Goal: Task Accomplishment & Management: Manage account settings

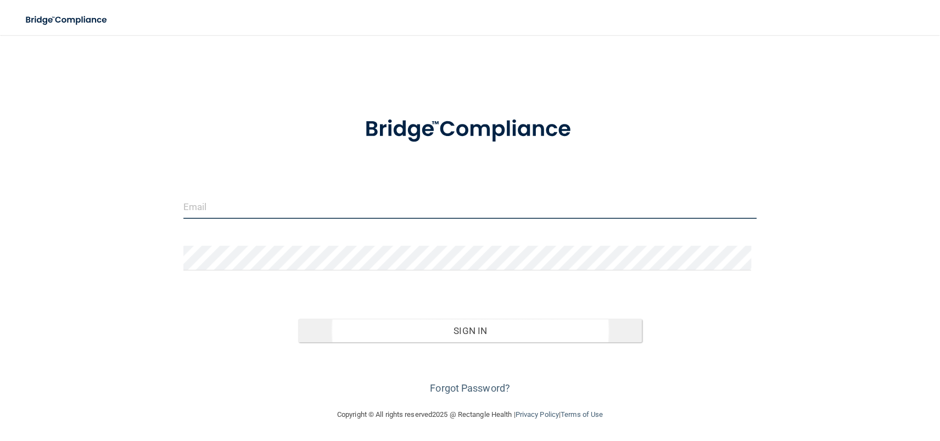
type input "[EMAIL_ADDRESS][DOMAIN_NAME]"
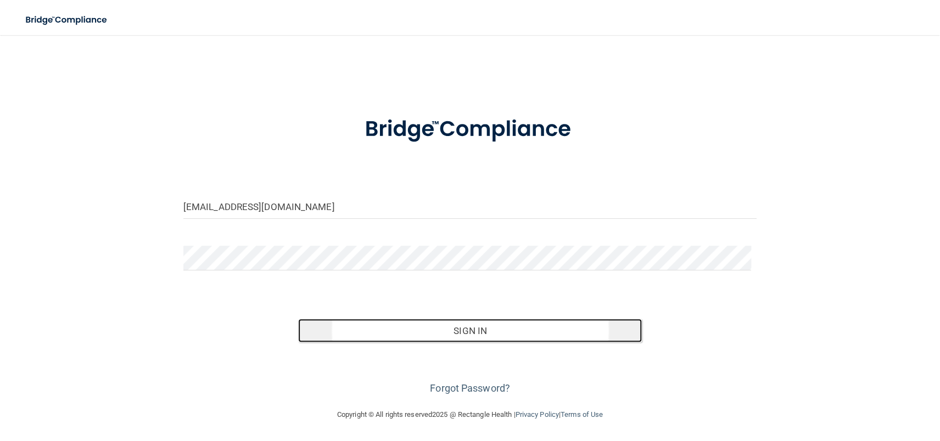
click at [479, 332] on button "Sign In" at bounding box center [470, 331] width 344 height 24
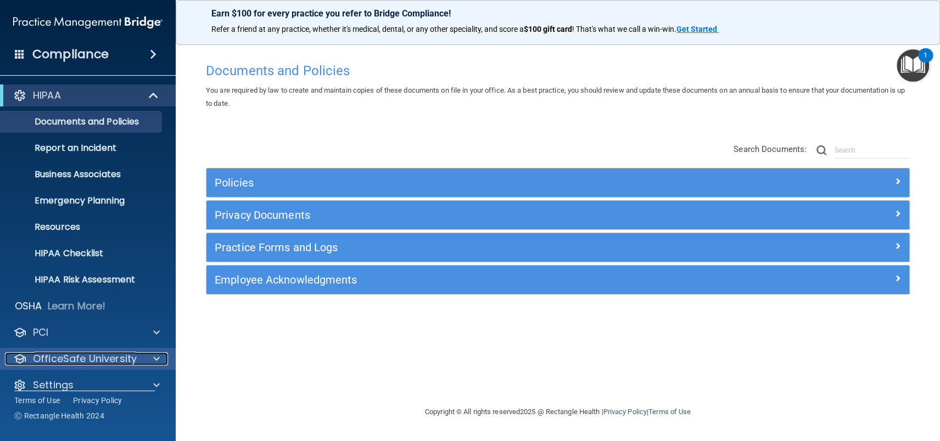
click at [70, 358] on p "OfficeSafe University" at bounding box center [85, 358] width 104 height 13
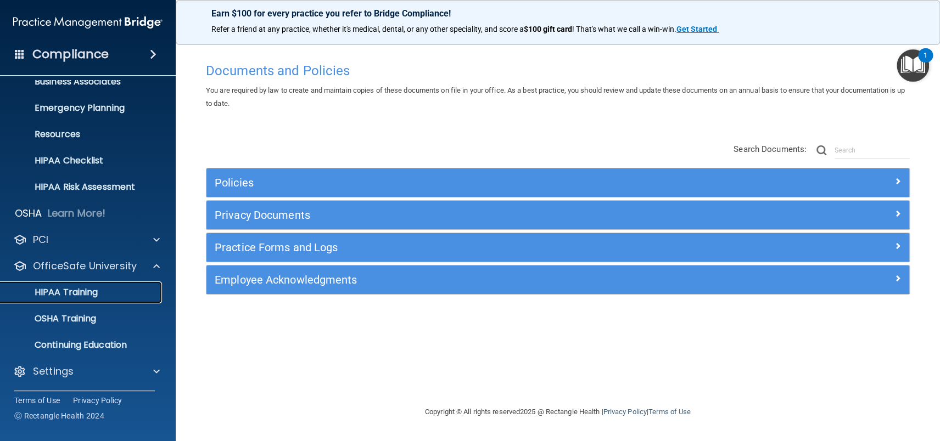
click at [77, 295] on p "HIPAA Training" at bounding box center [52, 292] width 91 height 11
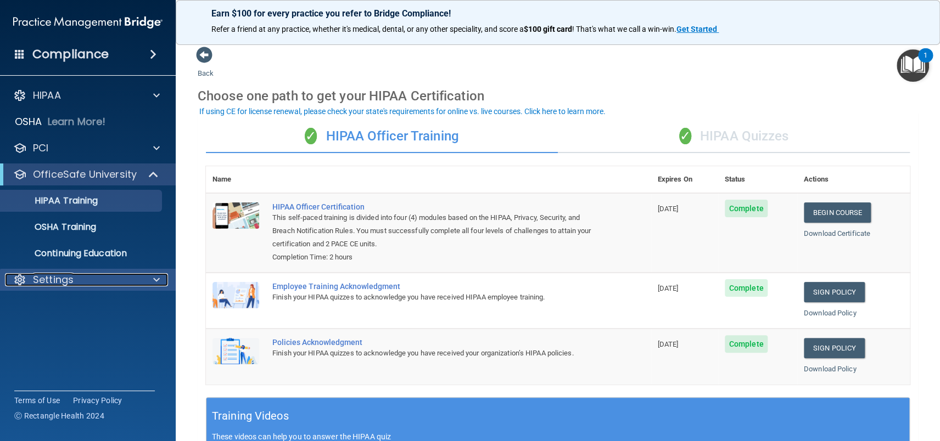
click at [51, 285] on p "Settings" at bounding box center [53, 279] width 41 height 13
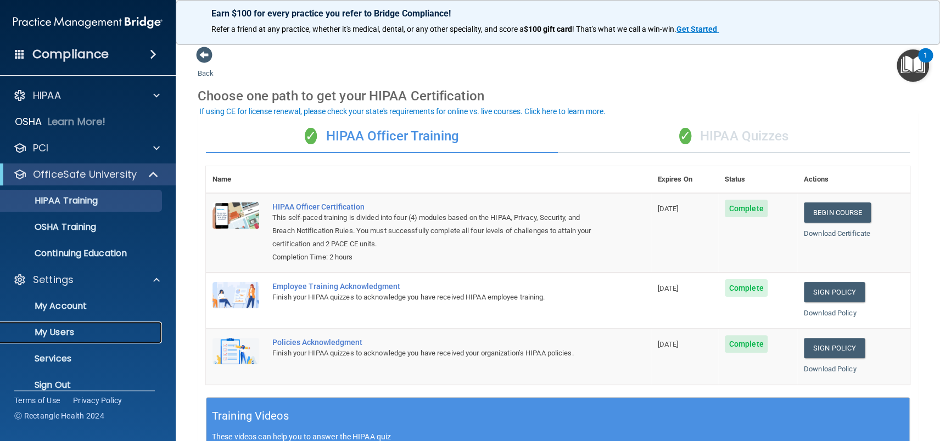
click at [59, 336] on p "My Users" at bounding box center [82, 332] width 150 height 11
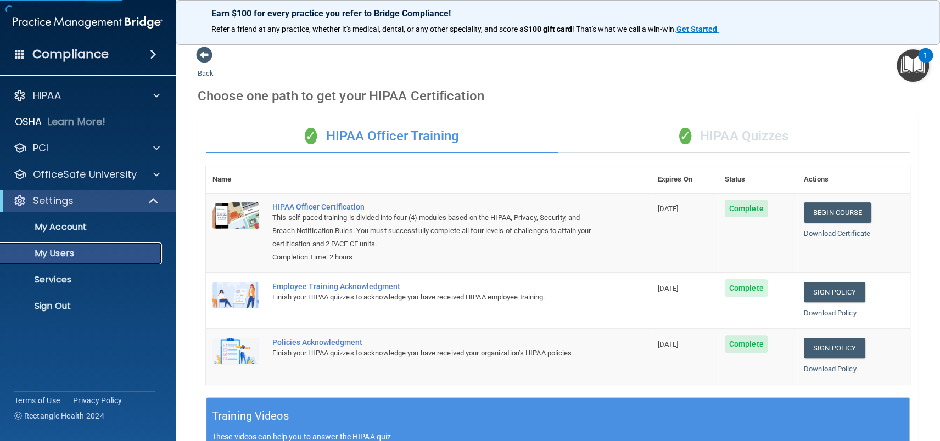
select select "20"
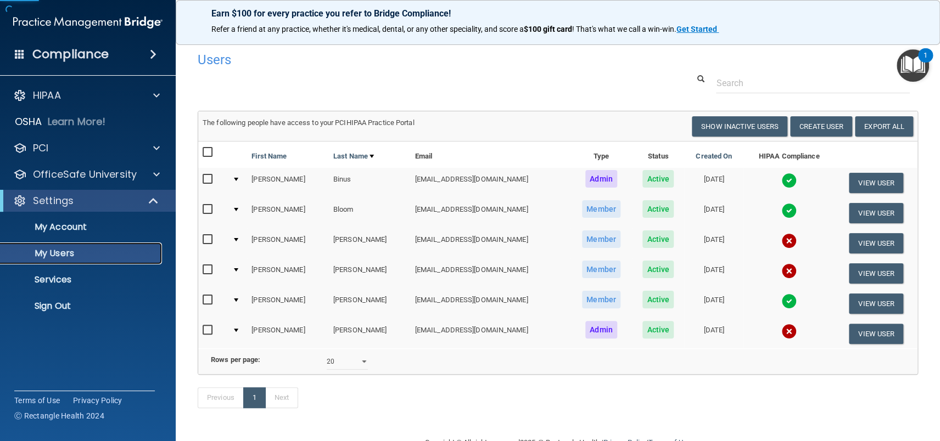
click at [55, 255] on p "My Users" at bounding box center [82, 253] width 150 height 11
click at [809, 129] on button "Create User" at bounding box center [821, 126] width 62 height 20
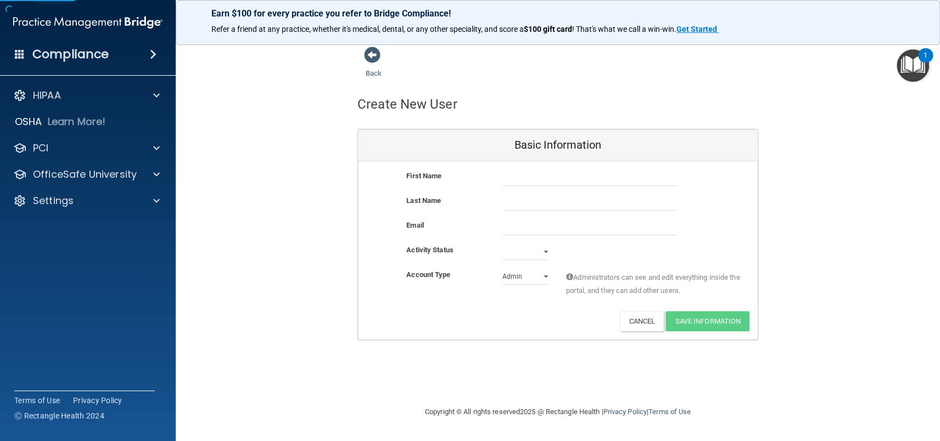
click at [543, 162] on div "First Name Last Name Email Activity Status Active Inactive Account Type Practic…" at bounding box center [558, 250] width 400 height 178
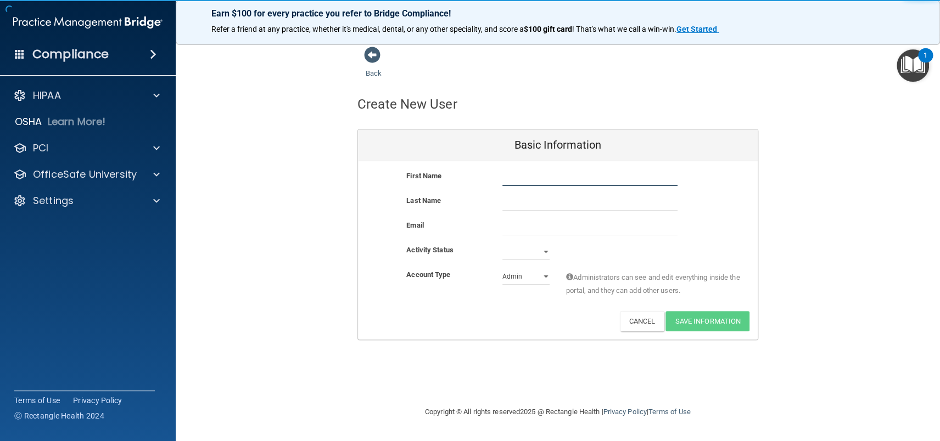
click at [534, 172] on input "text" at bounding box center [589, 178] width 175 height 16
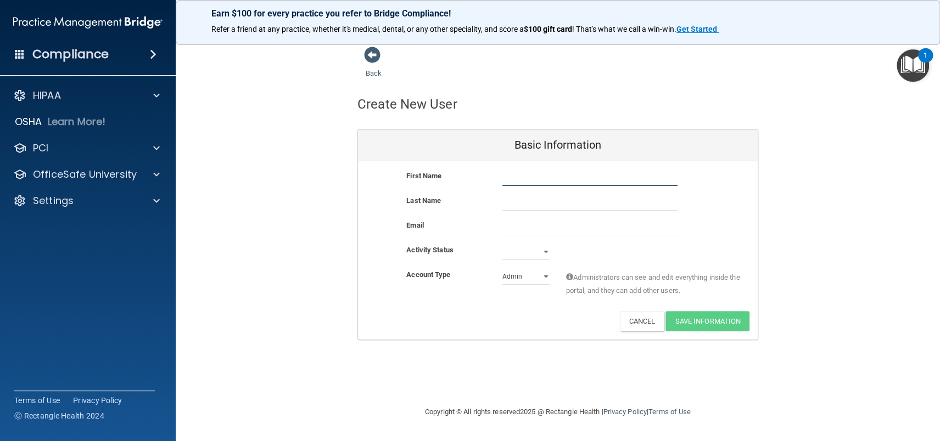
type input "W"
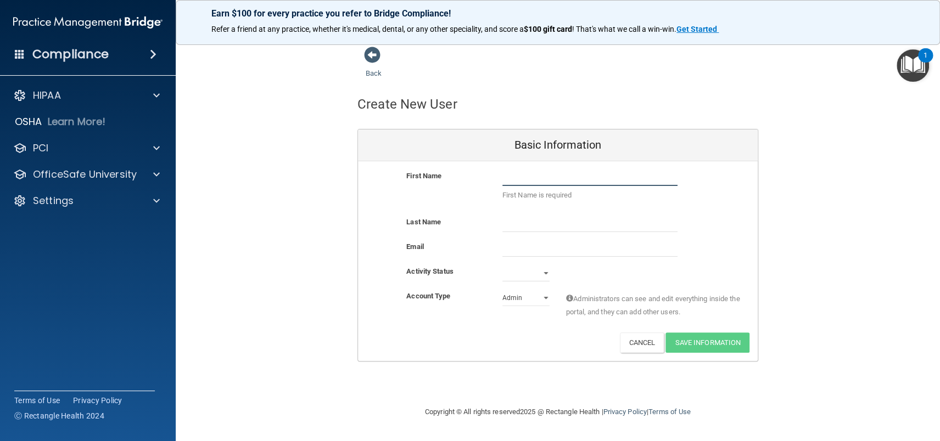
type input "W"
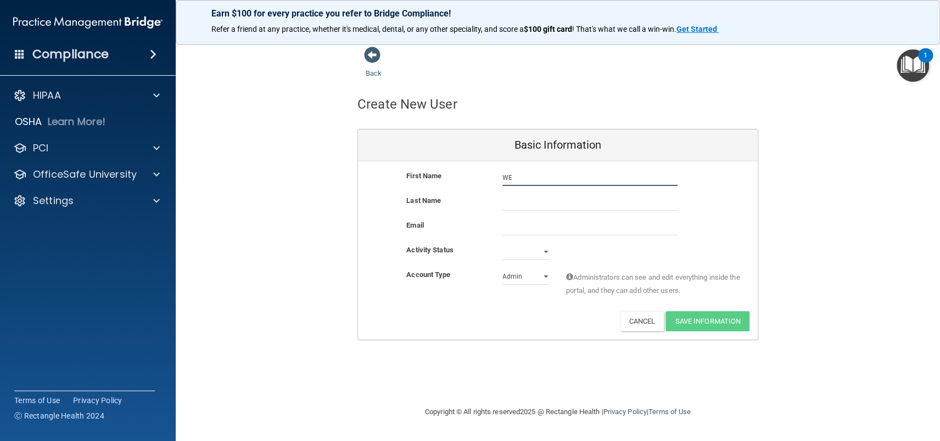
type input "W"
type input "[PERSON_NAME]"
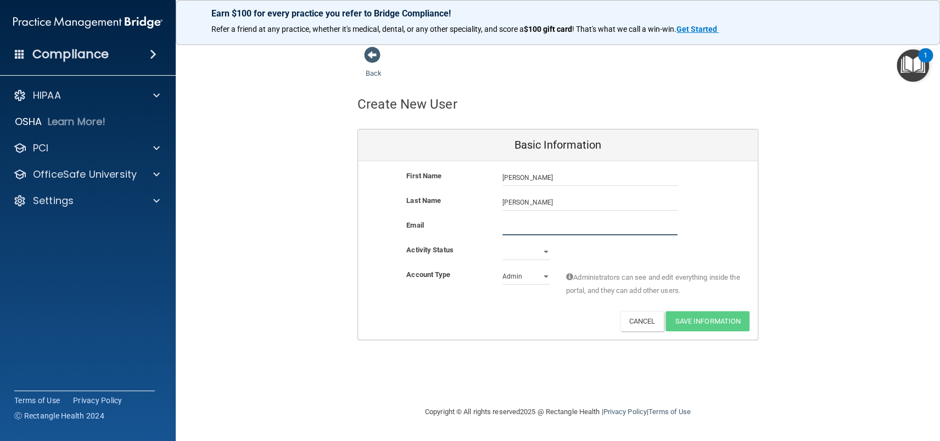
paste input "[EMAIL_ADDRESS][DOMAIN_NAME]"
type input "[EMAIL_ADDRESS][DOMAIN_NAME]"
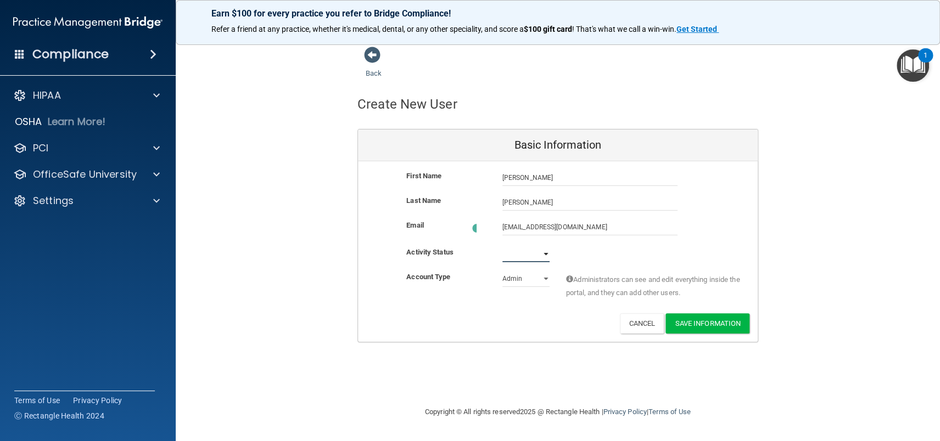
click at [544, 251] on select "Active Inactive" at bounding box center [525, 254] width 47 height 16
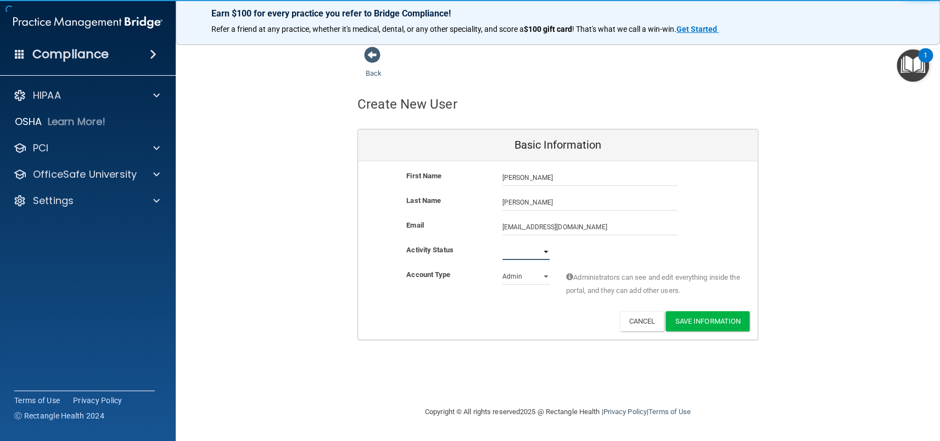
select select "active"
click at [502, 244] on select "Active Inactive" at bounding box center [525, 252] width 47 height 16
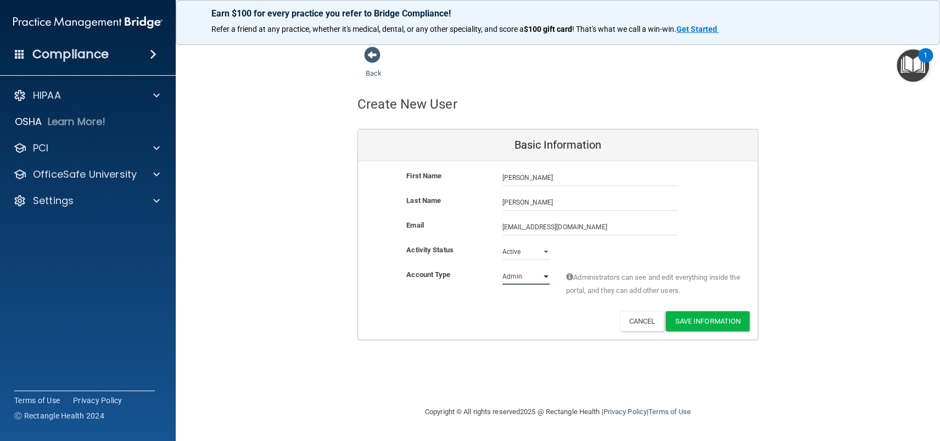
click at [544, 280] on select "Admin Member" at bounding box center [525, 276] width 47 height 16
click at [526, 312] on div "Deactivate Reset Password Edit Cancel Save Information" at bounding box center [558, 321] width 400 height 20
click at [733, 327] on button "Save Information" at bounding box center [707, 321] width 84 height 20
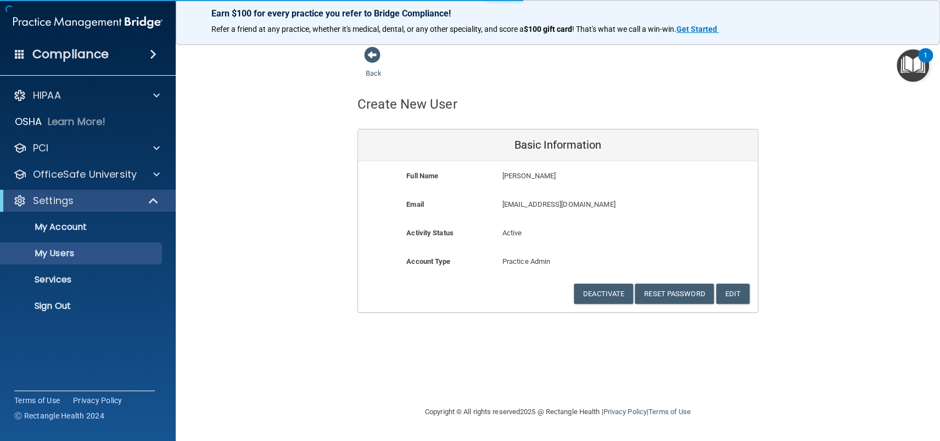
select select "20"
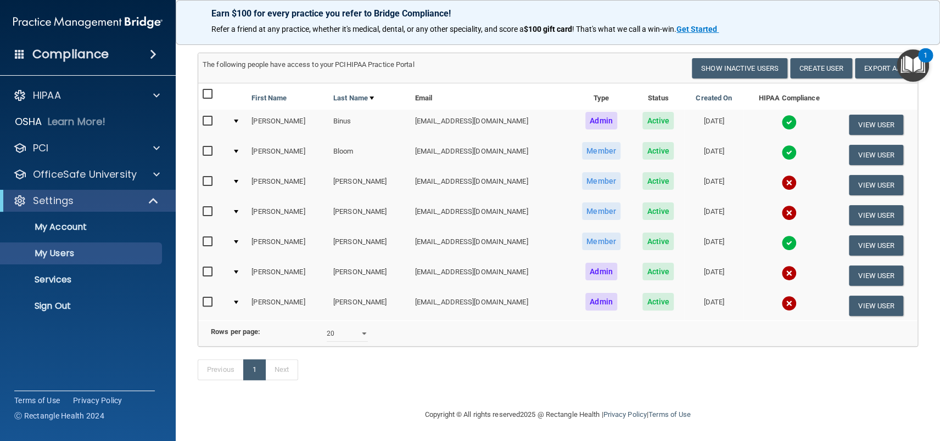
scroll to position [115, 0]
click at [238, 301] on div at bounding box center [236, 302] width 4 height 3
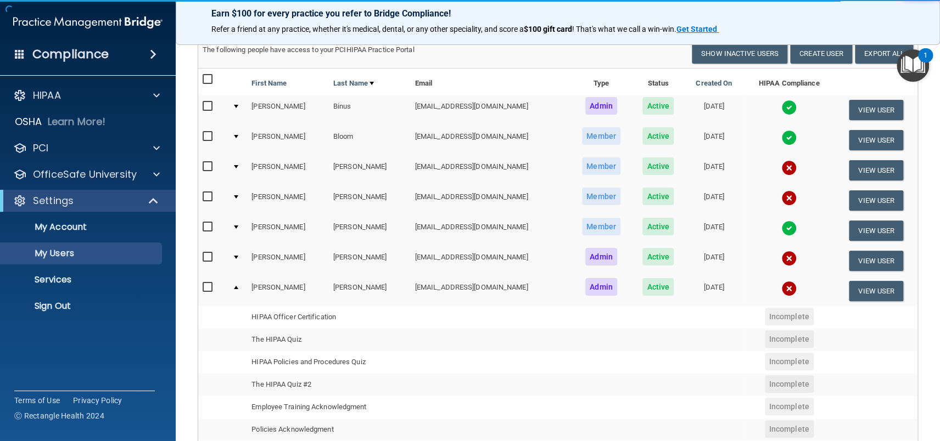
click at [207, 283] on input "checkbox" at bounding box center [209, 287] width 13 height 9
checkbox input "true"
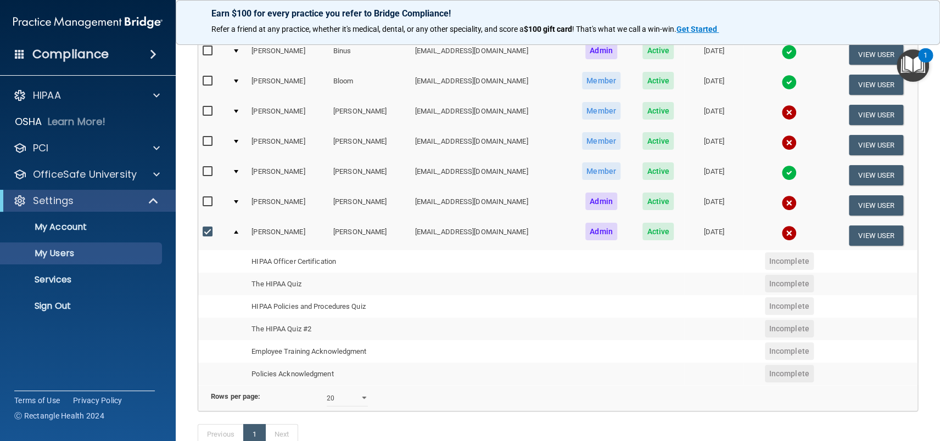
scroll to position [170, 0]
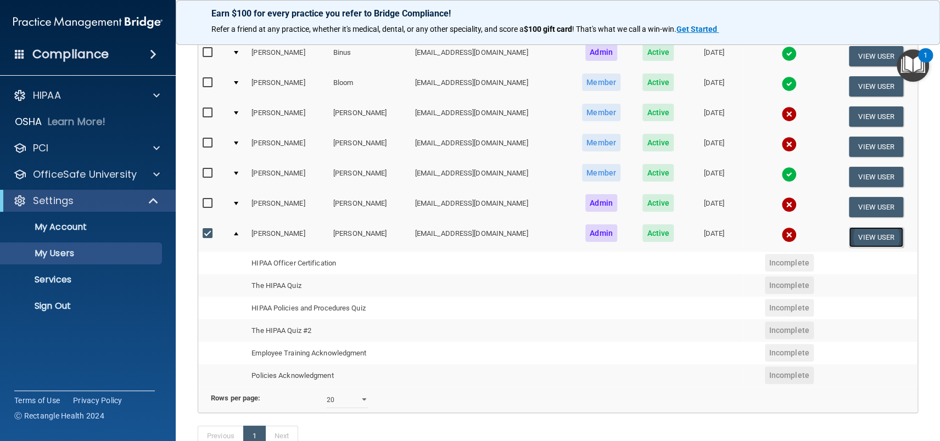
click at [856, 237] on button "View User" at bounding box center [876, 237] width 54 height 20
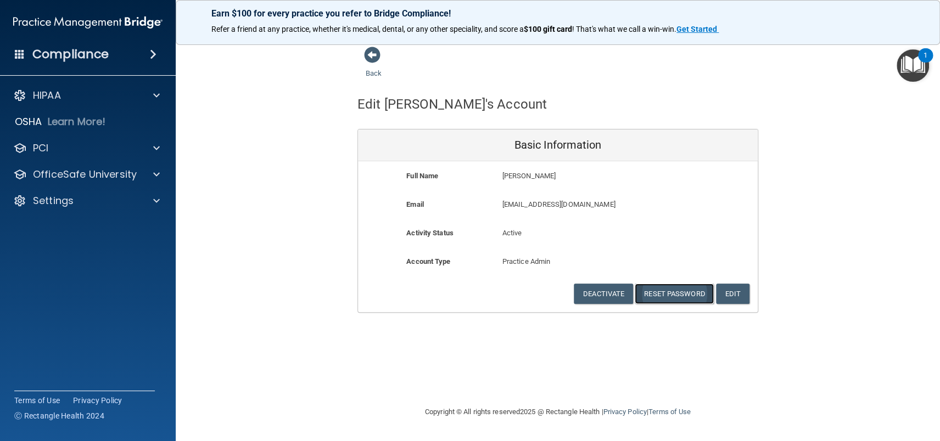
click at [687, 288] on button "Reset Password" at bounding box center [674, 294] width 79 height 20
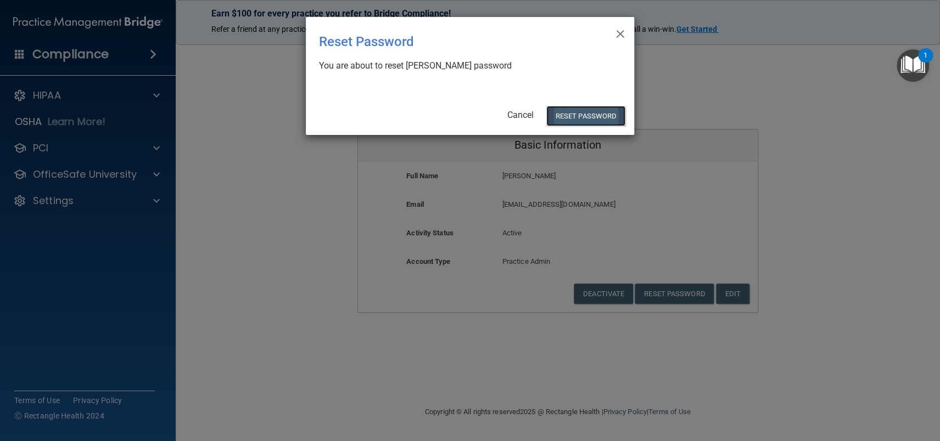
click at [570, 115] on button "Reset Password" at bounding box center [585, 116] width 79 height 20
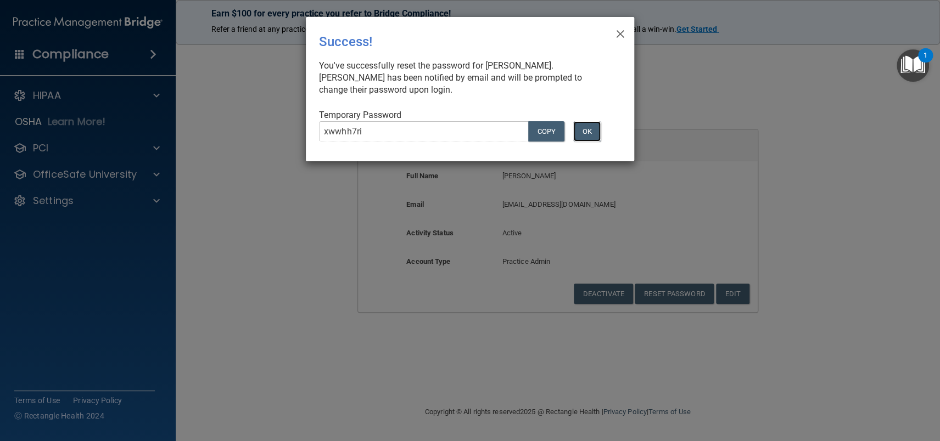
click at [590, 133] on button "OK" at bounding box center [586, 131] width 27 height 20
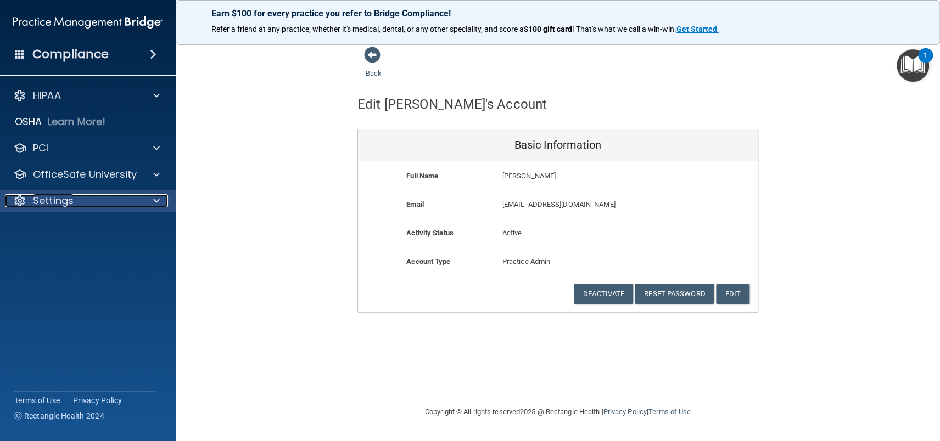
click at [144, 203] on div at bounding box center [154, 200] width 27 height 13
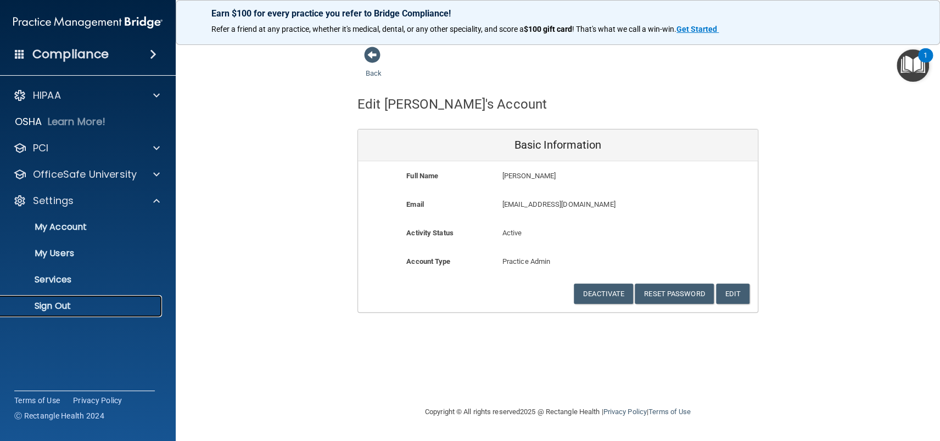
click at [46, 306] on p "Sign Out" at bounding box center [82, 306] width 150 height 11
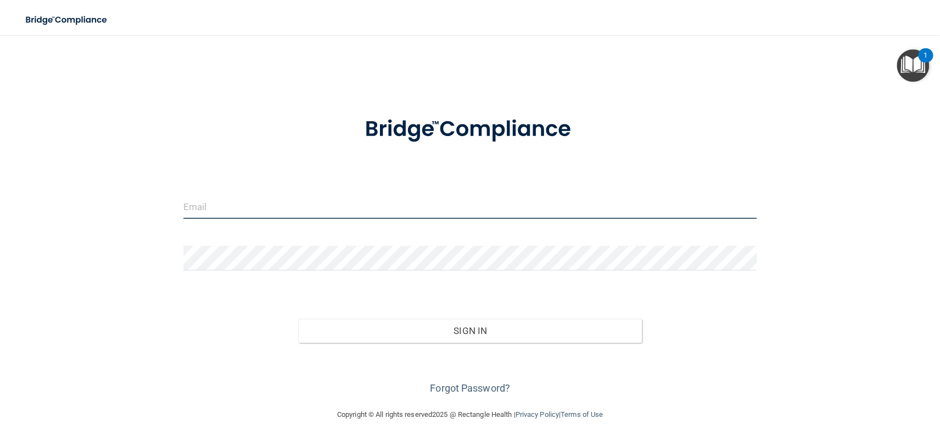
type input "[EMAIL_ADDRESS][DOMAIN_NAME]"
